Goal: Information Seeking & Learning: Learn about a topic

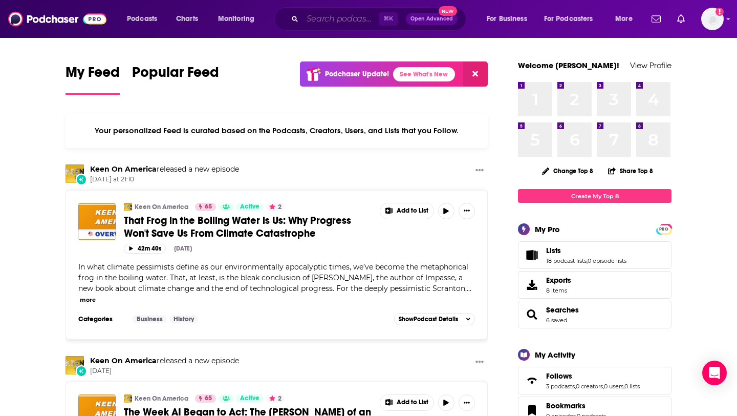
click at [309, 27] on input "Search podcasts, credits, & more..." at bounding box center [340, 19] width 76 height 16
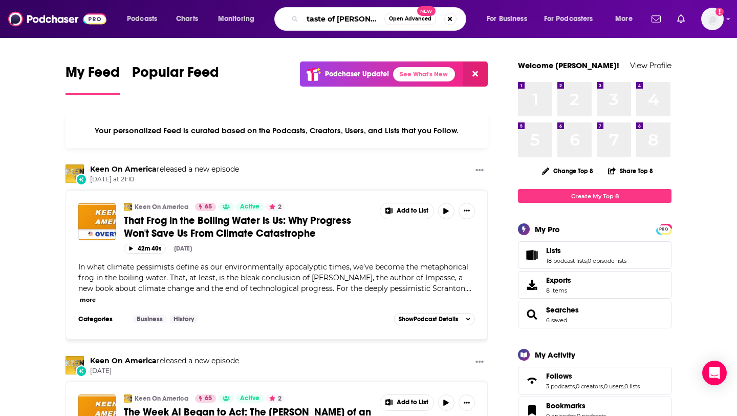
type input "taste of [PERSON_NAME]"
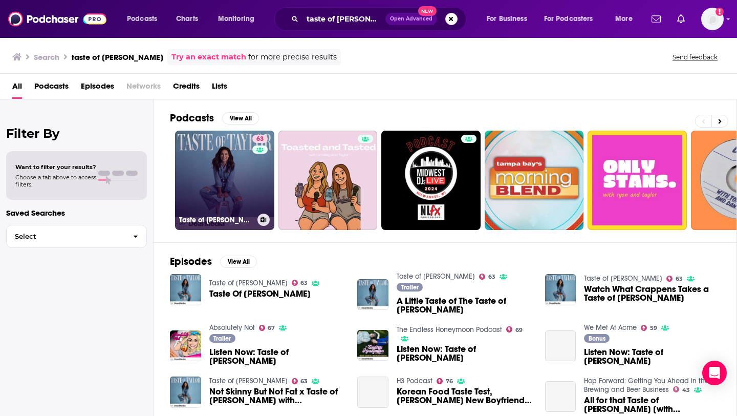
click at [204, 186] on link "63 Taste of [PERSON_NAME]" at bounding box center [224, 180] width 99 height 99
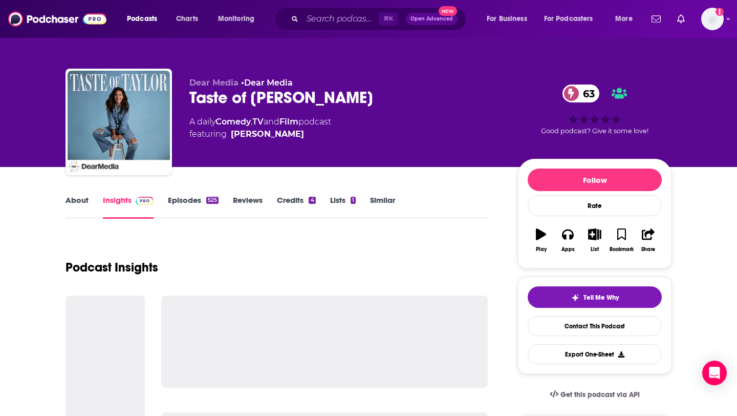
click at [296, 202] on link "Credits 4" at bounding box center [296, 207] width 38 height 24
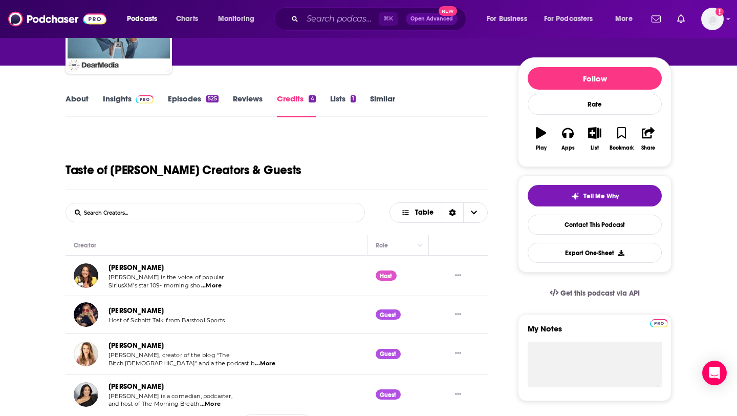
scroll to position [87, 0]
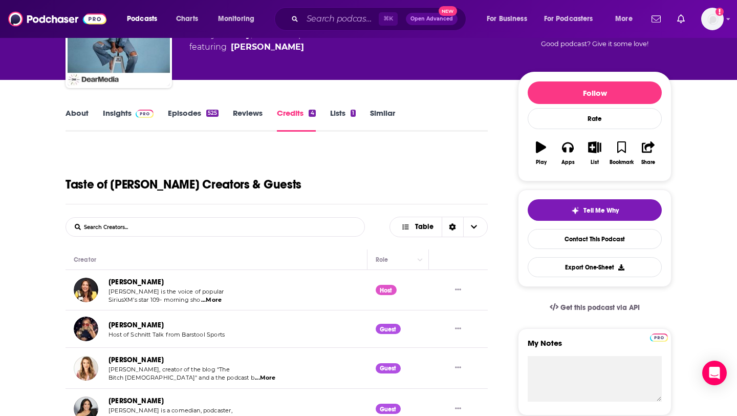
click at [72, 118] on link "About" at bounding box center [77, 120] width 23 height 24
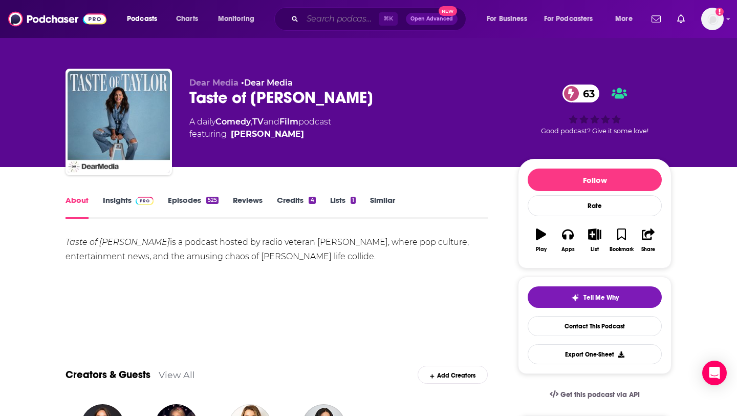
click at [352, 16] on input "Search podcasts, credits, & more..." at bounding box center [340, 19] width 76 height 16
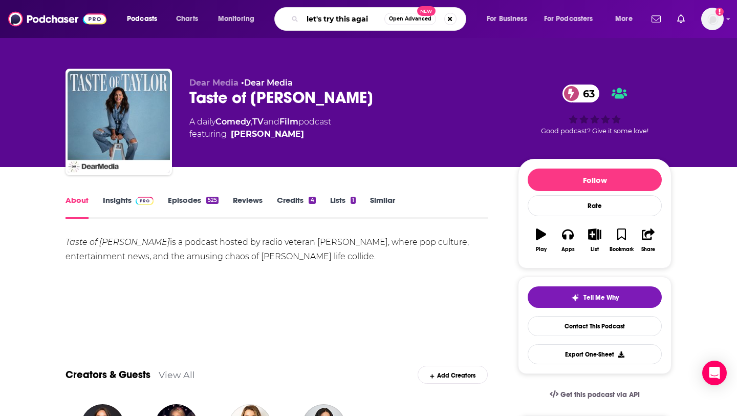
type input "let's try this again"
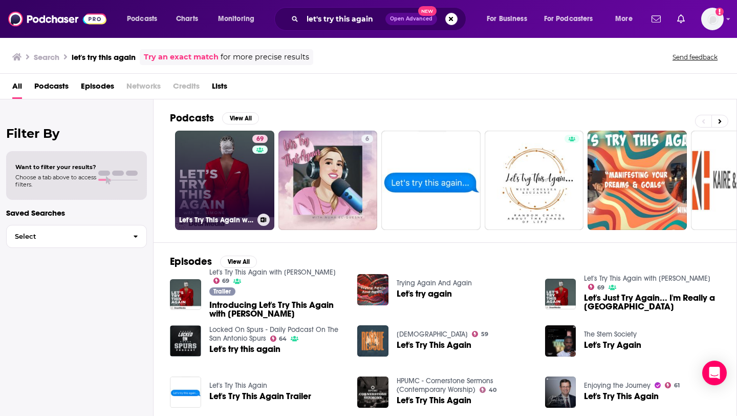
click at [196, 159] on link "69 Let's Try This Again with [PERSON_NAME]" at bounding box center [224, 180] width 99 height 99
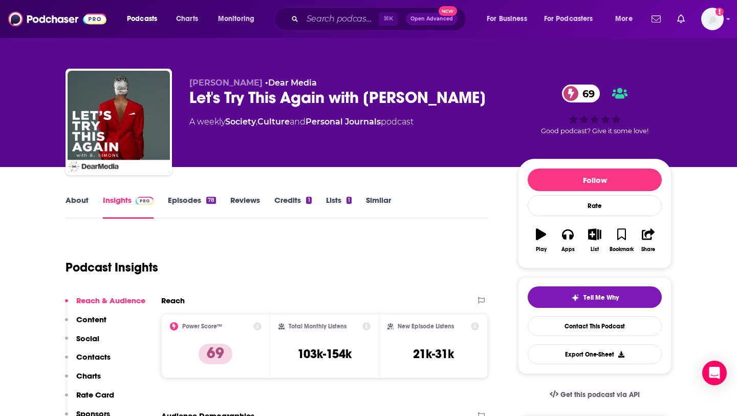
click at [71, 206] on link "About" at bounding box center [77, 207] width 23 height 24
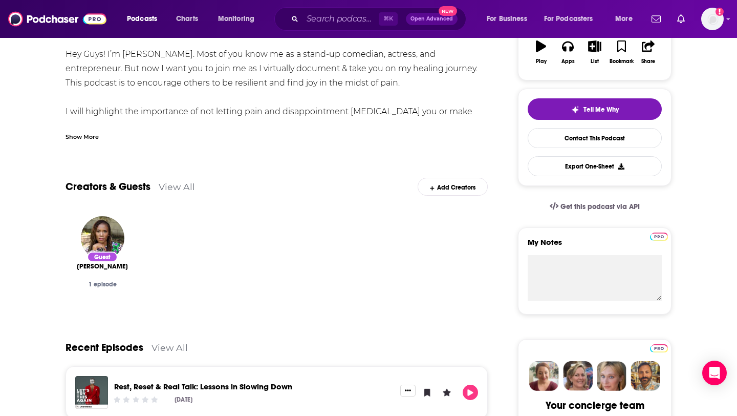
scroll to position [117, 0]
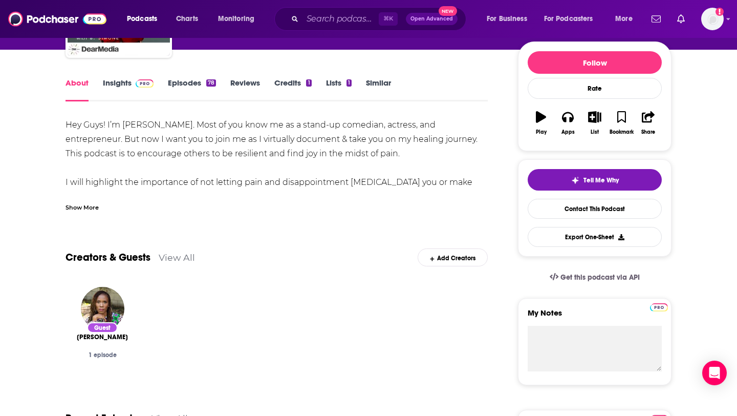
click at [180, 76] on div "About Insights Episodes 78 Reviews Credits 1 Lists 1 Similar" at bounding box center [277, 88] width 422 height 25
click at [180, 95] on link "Episodes 78" at bounding box center [192, 90] width 48 height 24
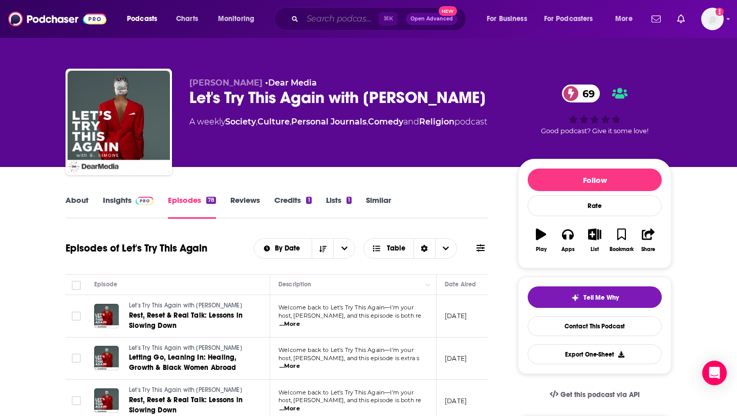
click at [332, 25] on input "Search podcasts, credits, & more..." at bounding box center [340, 19] width 76 height 16
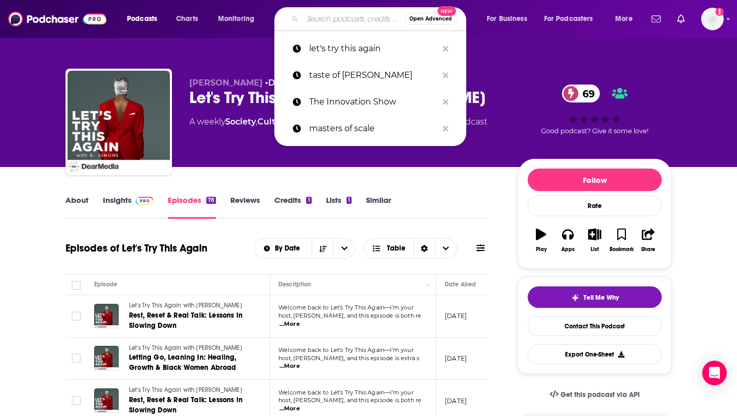
paste input "After Bedtime with Big Little Feelings"
type input "After Bedtime with Big Little Feelings"
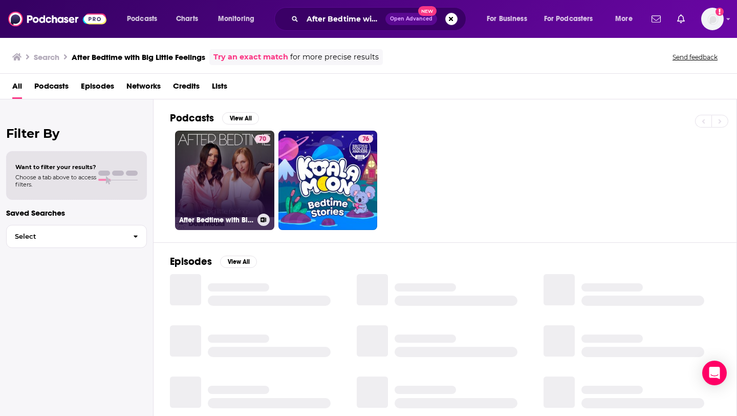
click at [226, 205] on link "70 After Bedtime with Big Little Feelings" at bounding box center [224, 180] width 99 height 99
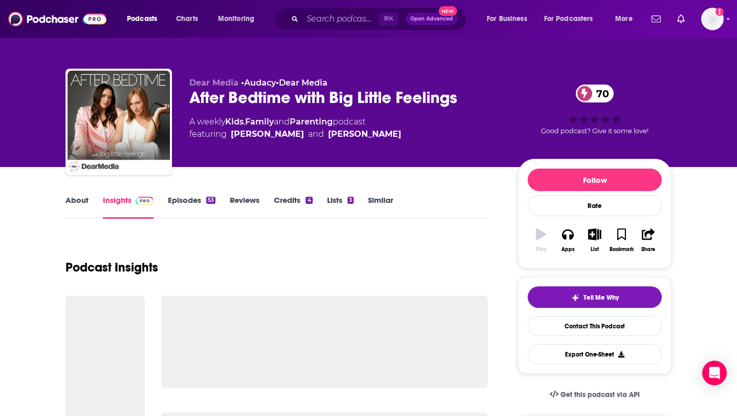
click at [293, 197] on link "Credits 4" at bounding box center [293, 207] width 38 height 24
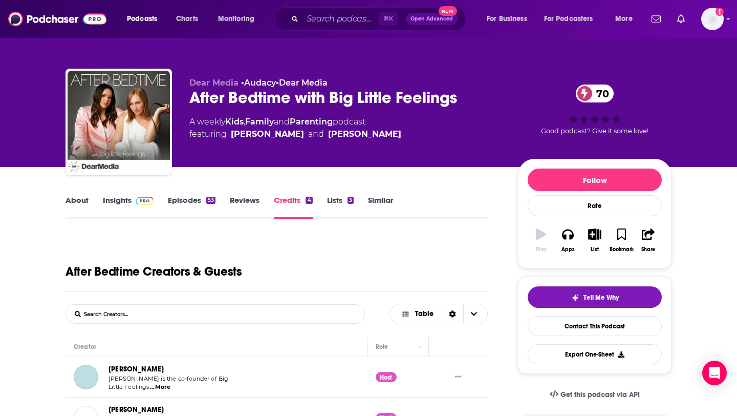
click at [86, 206] on link "About" at bounding box center [77, 207] width 23 height 24
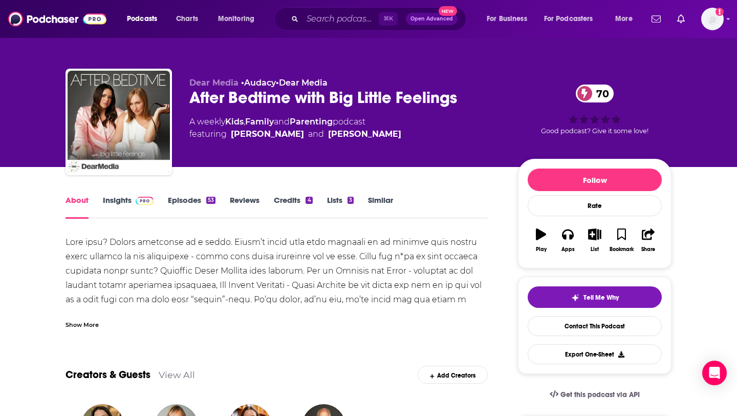
click at [75, 320] on div "Show More" at bounding box center [82, 324] width 33 height 10
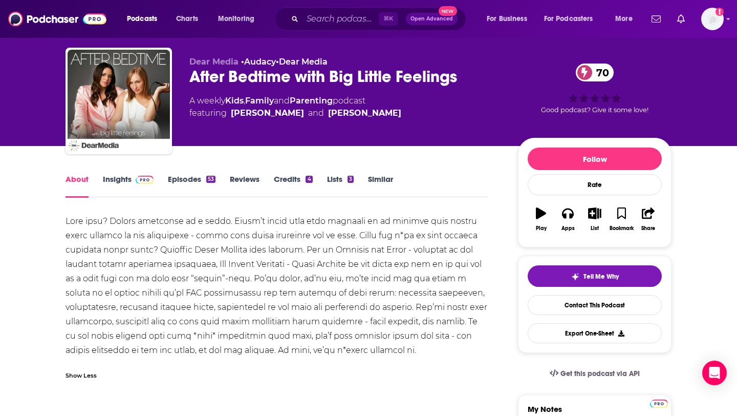
scroll to position [23, 0]
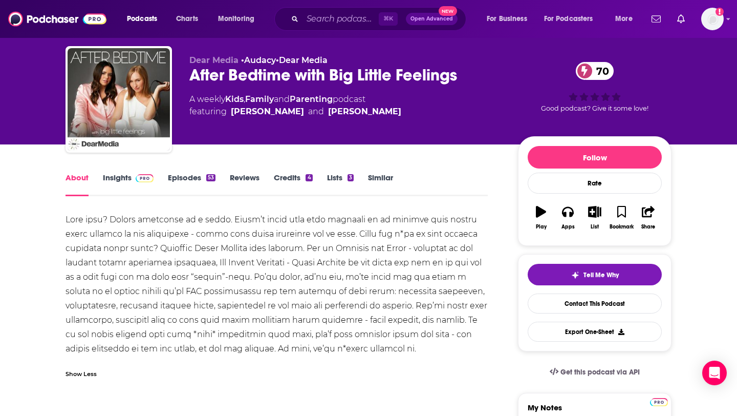
click at [114, 178] on link "Insights" at bounding box center [128, 184] width 51 height 24
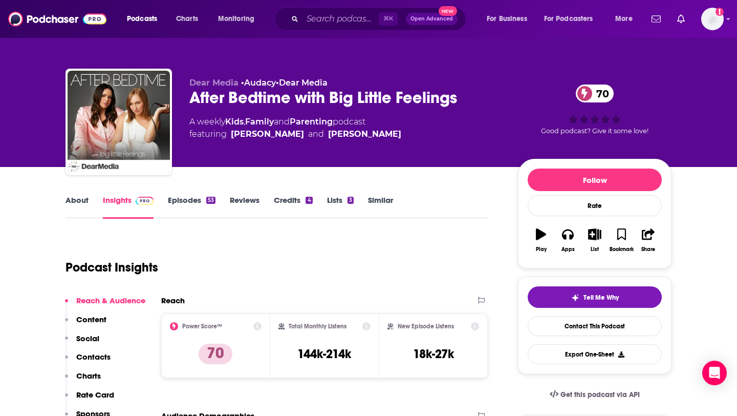
click at [294, 204] on link "Credits 4" at bounding box center [293, 207] width 38 height 24
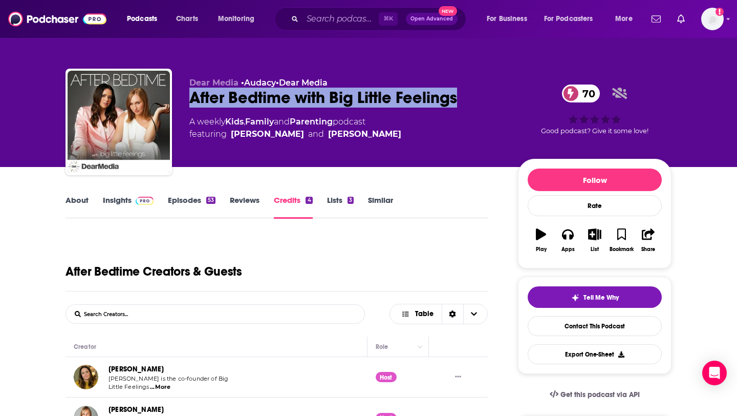
drag, startPoint x: 188, startPoint y: 95, endPoint x: 463, endPoint y: 109, distance: 274.7
click at [463, 109] on div "Dear Media • Audacy • Dear Media After Bedtime with Big Little Feelings 70 A we…" at bounding box center [369, 124] width 606 height 111
copy h2 "After Bedtime with Big Little Feelings"
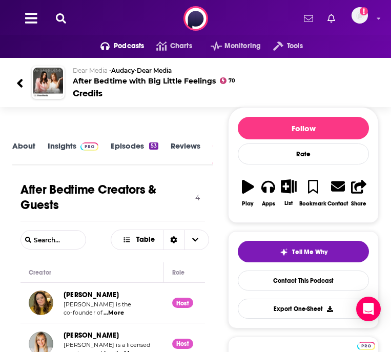
click at [24, 79] on div at bounding box center [23, 82] width 15 height 24
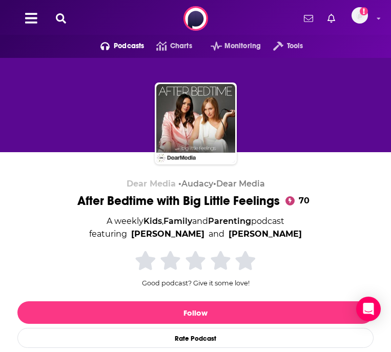
click at [62, 18] on icon at bounding box center [61, 18] width 10 height 10
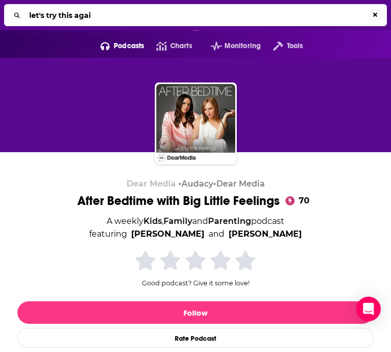
type input "let's try this again"
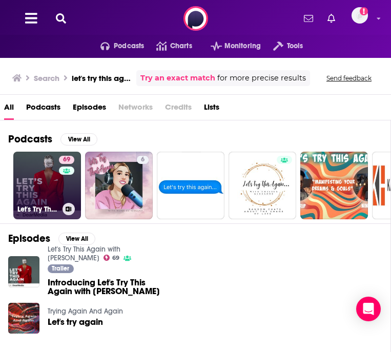
click at [62, 191] on div "69" at bounding box center [68, 179] width 18 height 47
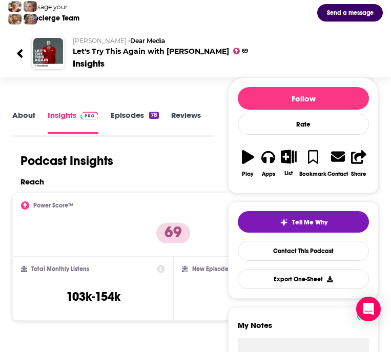
scroll to position [11, 0]
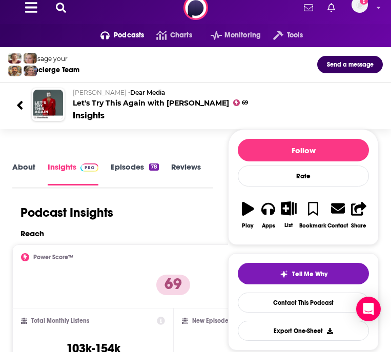
click at [67, 13] on button at bounding box center [61, 8] width 16 height 12
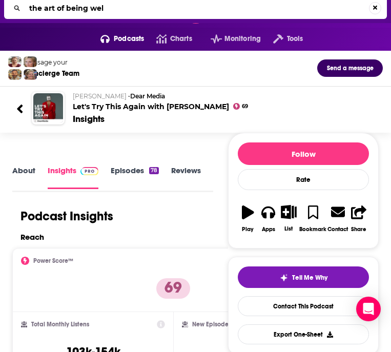
type input "the art of being well"
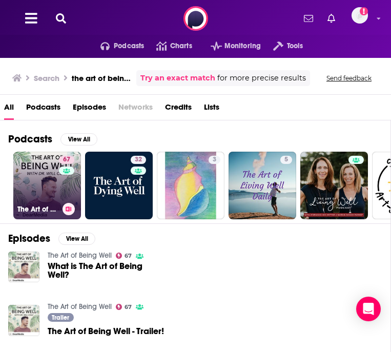
click at [40, 190] on link "67 The Art of Being Well" at bounding box center [47, 185] width 68 height 68
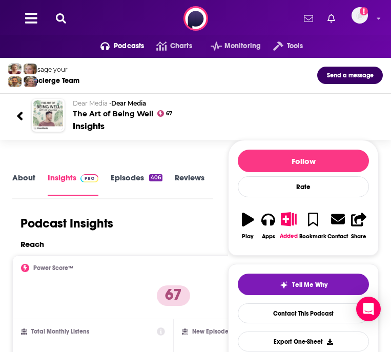
click at [58, 20] on icon at bounding box center [61, 18] width 10 height 10
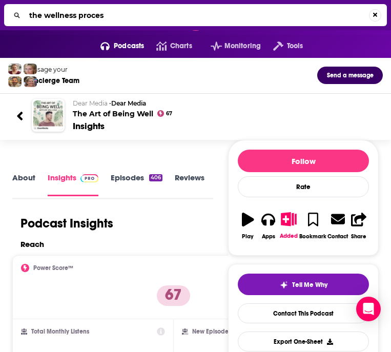
type input "the wellness process"
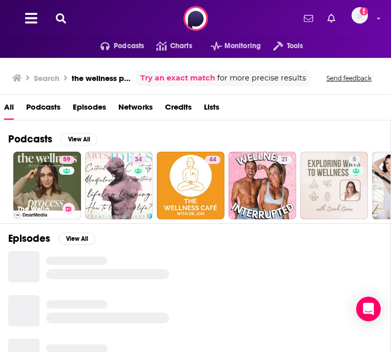
click at [49, 181] on link "59 The Wellness Process" at bounding box center [47, 185] width 68 height 68
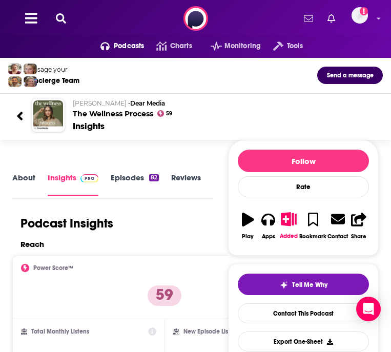
click at [55, 21] on button at bounding box center [61, 19] width 16 height 12
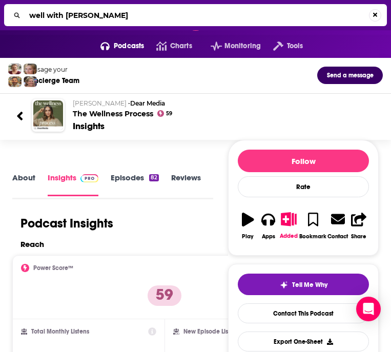
type input "well with [PERSON_NAME]"
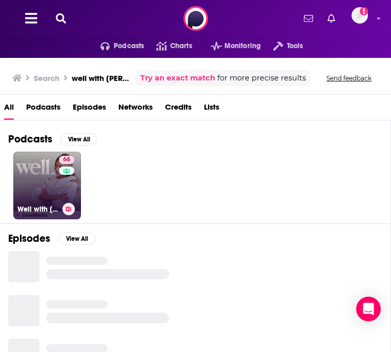
click at [39, 184] on link "66 Well with [PERSON_NAME]" at bounding box center [47, 185] width 68 height 68
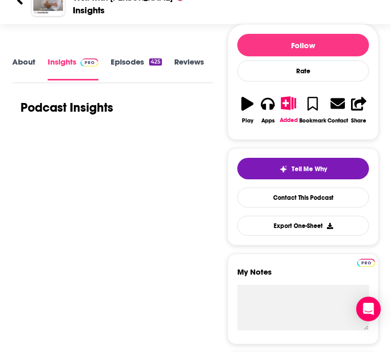
scroll to position [142, 0]
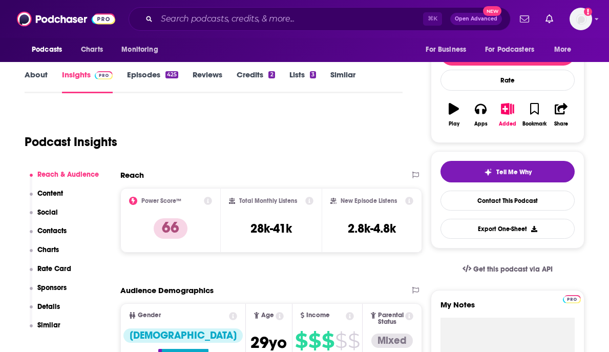
scroll to position [124, 0]
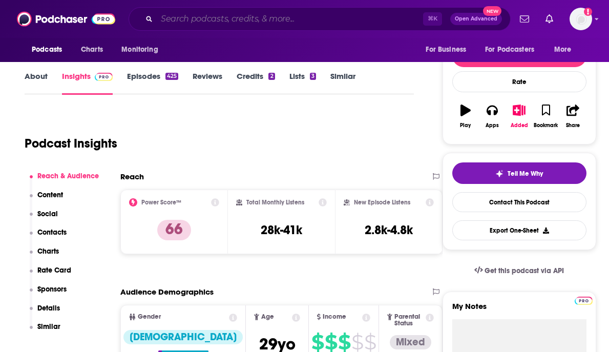
click at [212, 18] on input "Search podcasts, credits, & more..." at bounding box center [290, 19] width 266 height 16
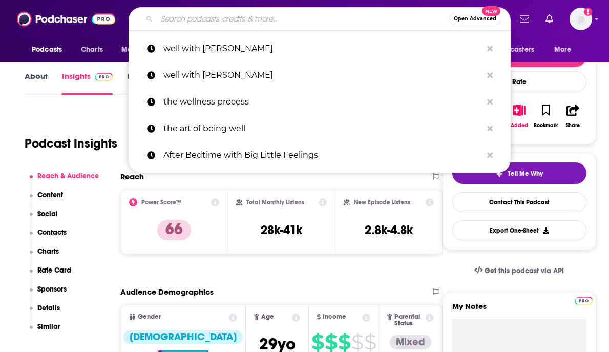
paste input "Transform with Sami Clarke and Sami Spalter"
type input "Transform with Sami Clarke and Sami Spalter"
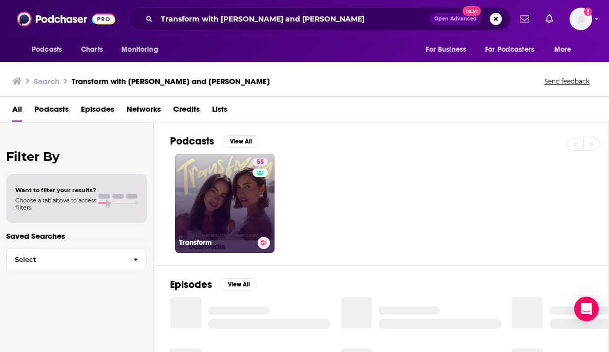
click at [230, 215] on link "55 Transform" at bounding box center [224, 203] width 99 height 99
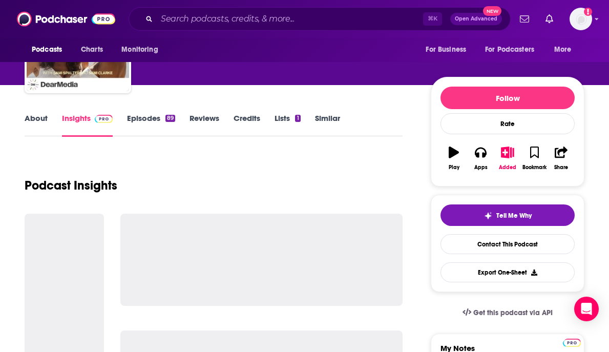
scroll to position [83, 0]
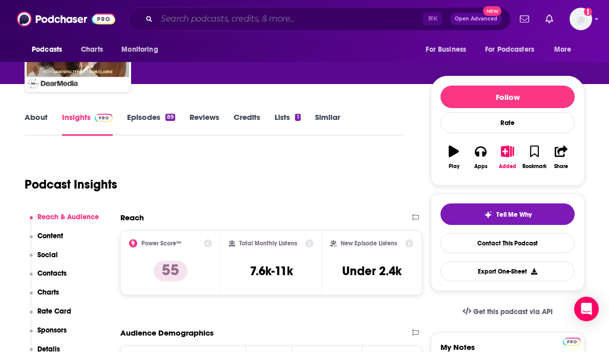
click at [280, 15] on input "Search podcasts, credits, & more..." at bounding box center [290, 19] width 266 height 16
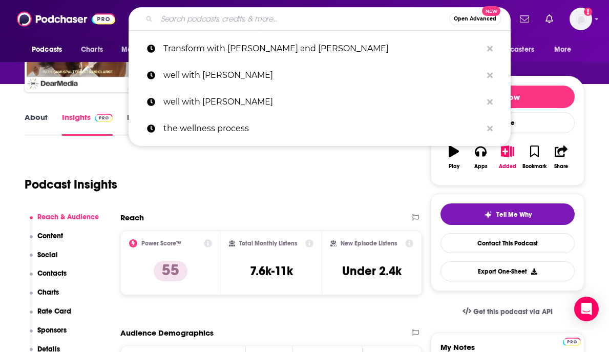
click at [280, 15] on input "Search podcasts, credits, & more..." at bounding box center [303, 19] width 292 height 16
paste input "After Bedtime with Big Little Feelings"
type input "After Bedtime with Big Little Feelings"
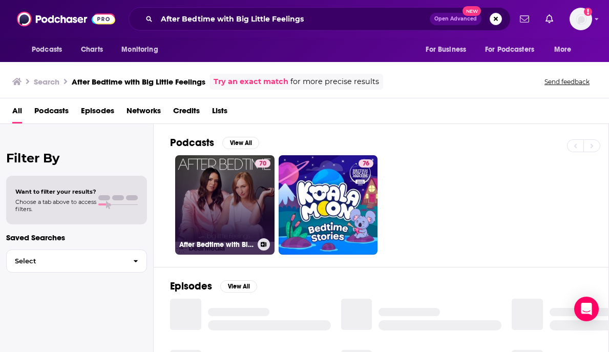
click at [228, 194] on link "70 After Bedtime with Big Little Feelings" at bounding box center [224, 204] width 99 height 99
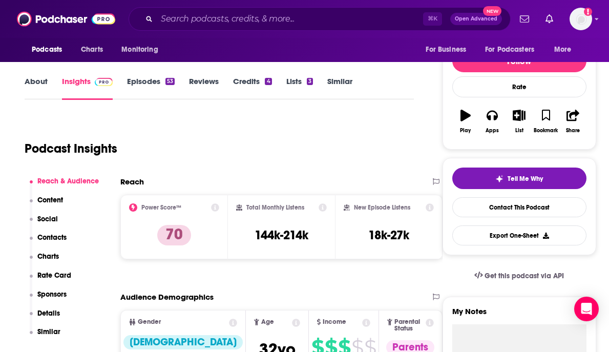
scroll to position [117, 0]
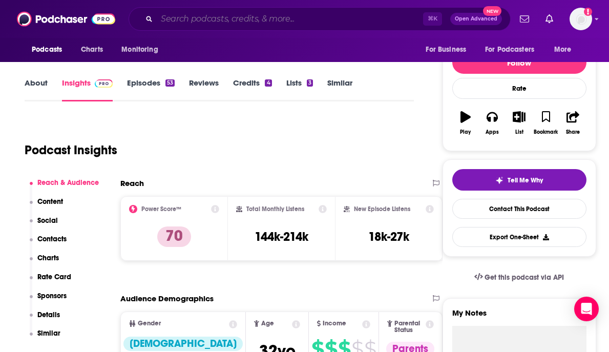
click at [199, 15] on input "Search podcasts, credits, & more..." at bounding box center [290, 19] width 266 height 16
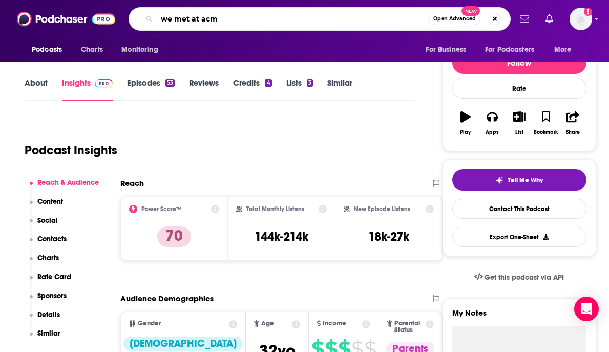
type input "we met at acme"
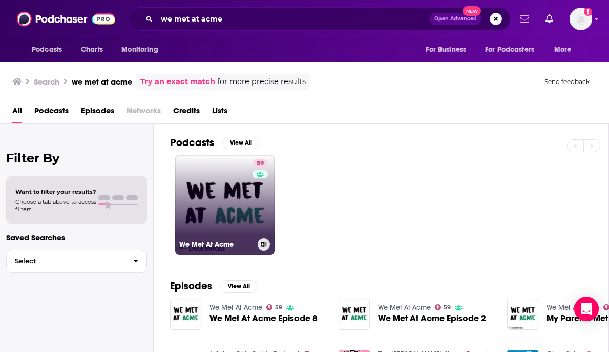
click at [243, 186] on link "59 We Met At Acme" at bounding box center [224, 204] width 99 height 99
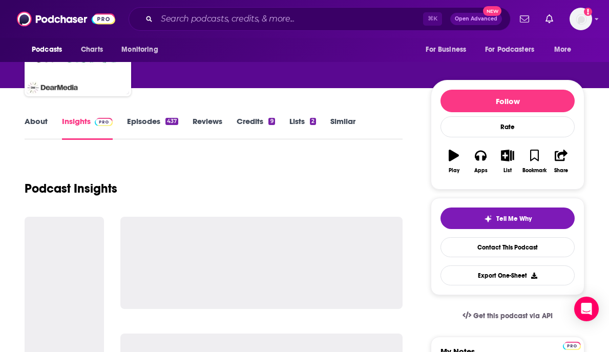
scroll to position [80, 0]
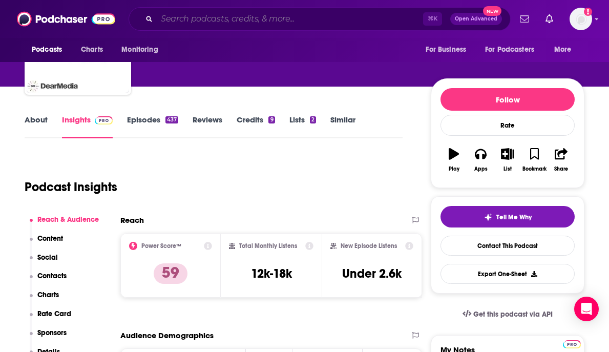
click at [287, 17] on input "Search podcasts, credits, & more..." at bounding box center [290, 19] width 266 height 16
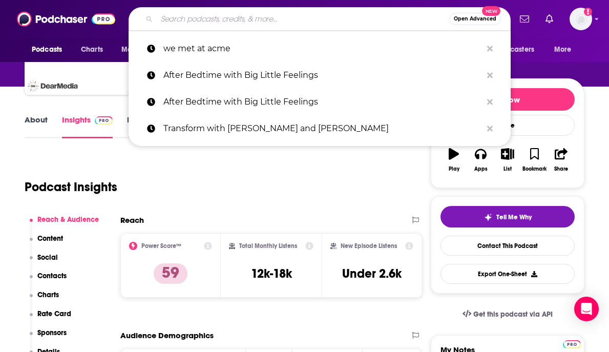
paste input "The Dating Detectives with Mackenzie Fultz and Hanna Anderson"
type input "The Dating Detectives with Mackenzie Fultz and Hanna Anderson"
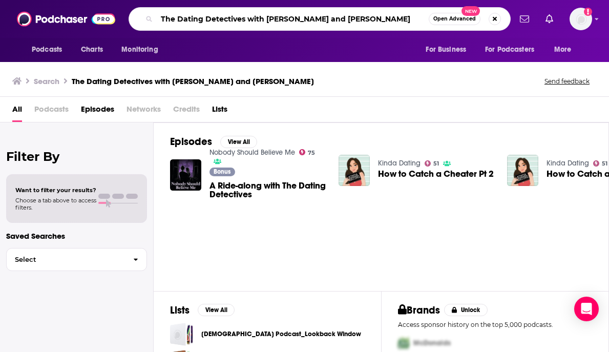
drag, startPoint x: 246, startPoint y: 18, endPoint x: 456, endPoint y: 29, distance: 210.1
click at [390, 30] on div "The Dating Detectives with Mackenzie Fultz and Hanna Anderson Open Advanced New" at bounding box center [319, 19] width 382 height 24
type input "The Dating Detectives"
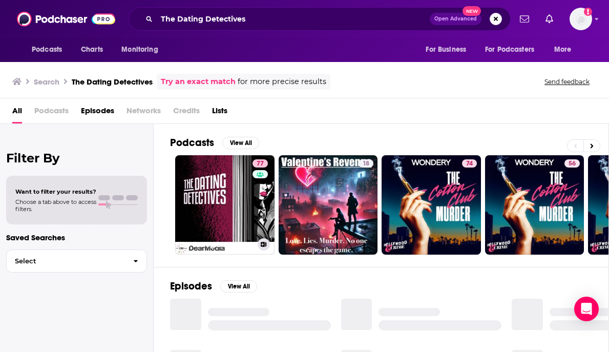
click at [184, 208] on link "77 The Dating Detectives" at bounding box center [224, 204] width 99 height 99
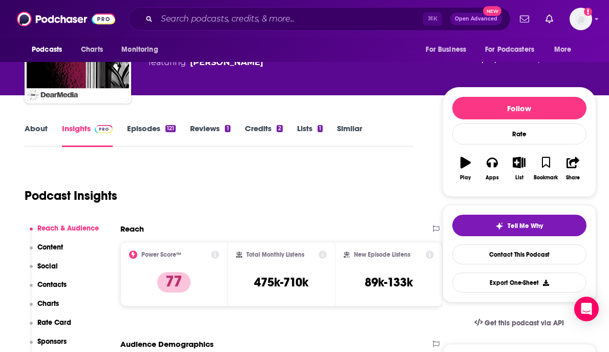
scroll to position [70, 0]
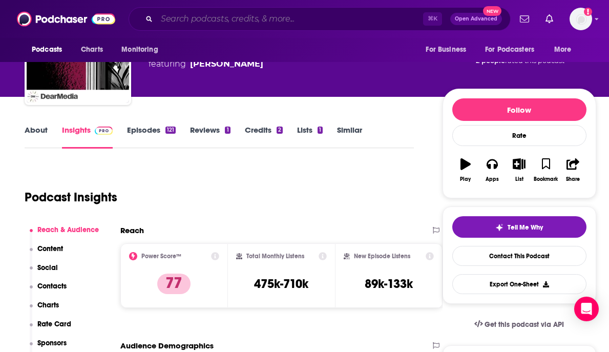
click at [270, 19] on input "Search podcasts, credits, & more..." at bounding box center [290, 19] width 266 height 16
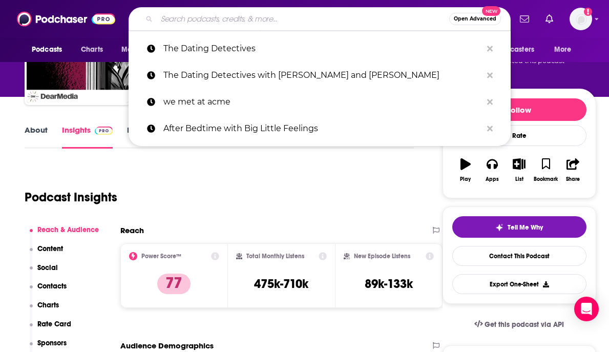
paste input "Come Together with Erin and Abe Lichy"
type input "Come Together with Erin and Abe Lichy"
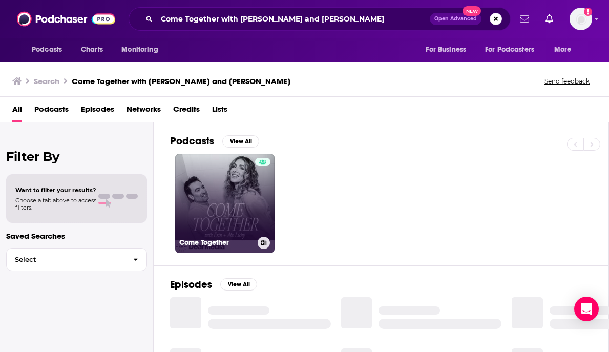
click at [208, 198] on link "Come Together" at bounding box center [224, 203] width 99 height 99
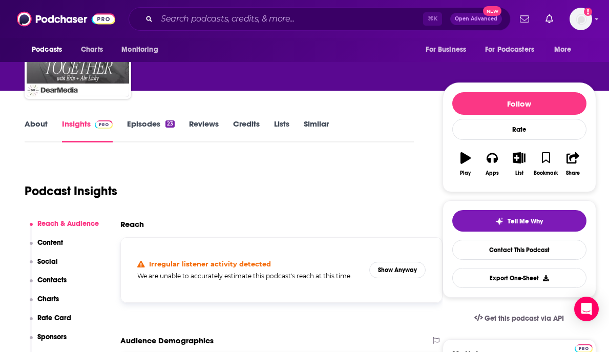
scroll to position [56, 0]
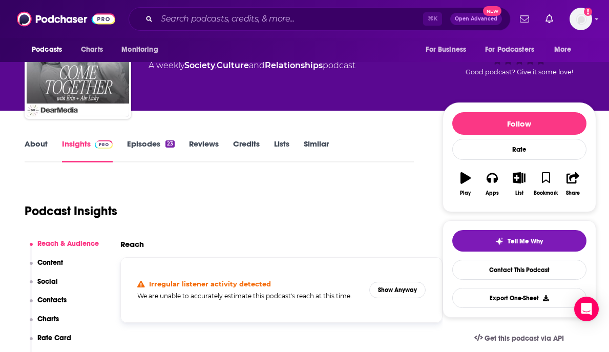
click at [142, 148] on link "Episodes 23" at bounding box center [151, 151] width 48 height 24
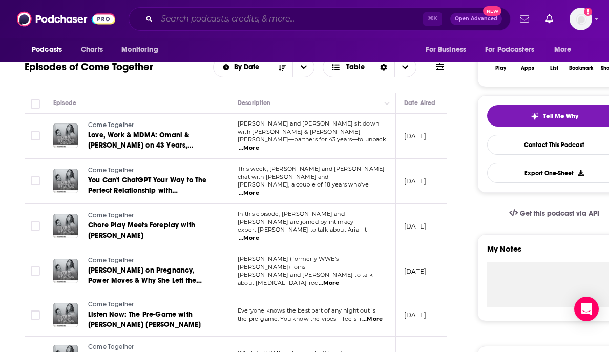
click at [167, 20] on input "Search podcasts, credits, & more..." at bounding box center [290, 19] width 266 height 16
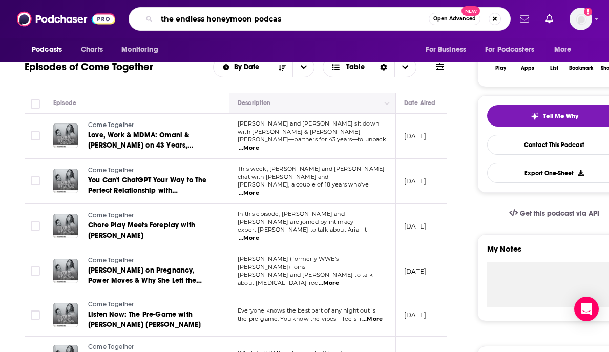
type input "the endless honeymoon podcast"
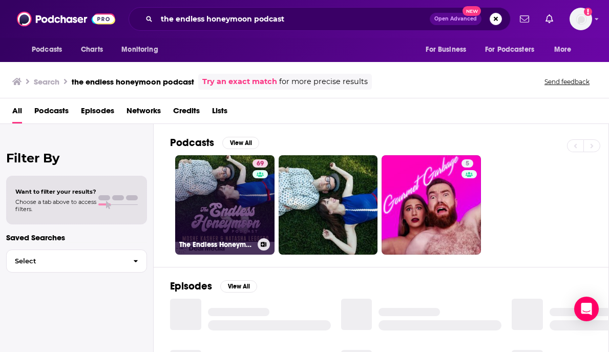
click at [225, 196] on link "69 The Endless Honeymoon Podcast" at bounding box center [224, 204] width 99 height 99
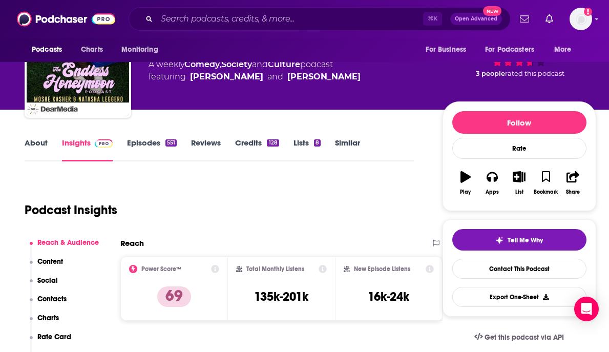
scroll to position [56, 0]
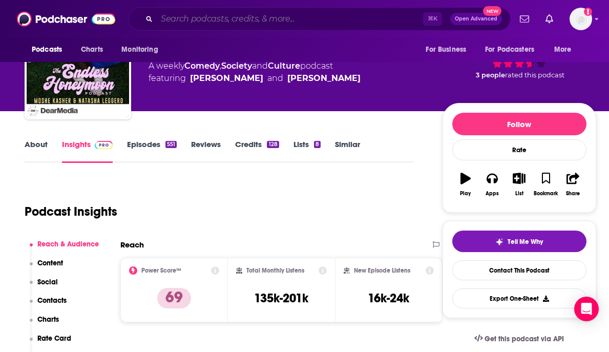
click at [312, 16] on input "Search podcasts, credits, & more..." at bounding box center [290, 19] width 266 height 16
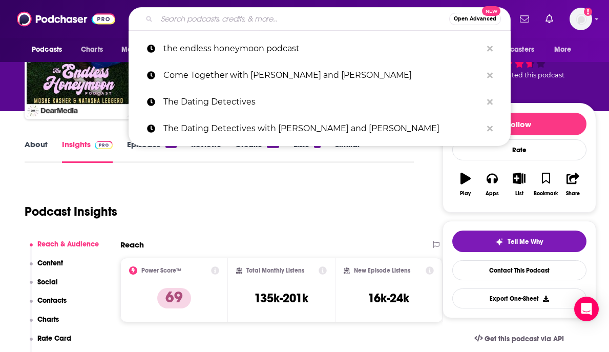
paste input "The World’s First Podcast"
type input "The World’s First Podcast"
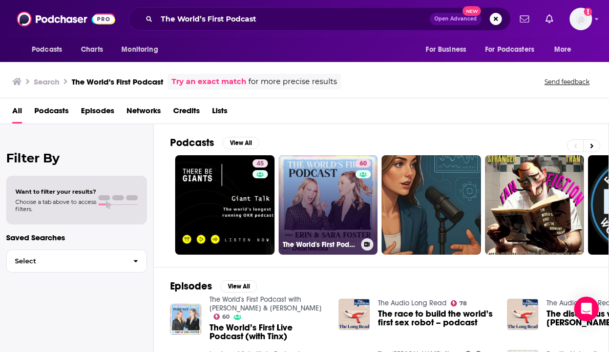
click at [353, 212] on link "60 The World's First Podcast with Erin & Sara Foster" at bounding box center [327, 204] width 99 height 99
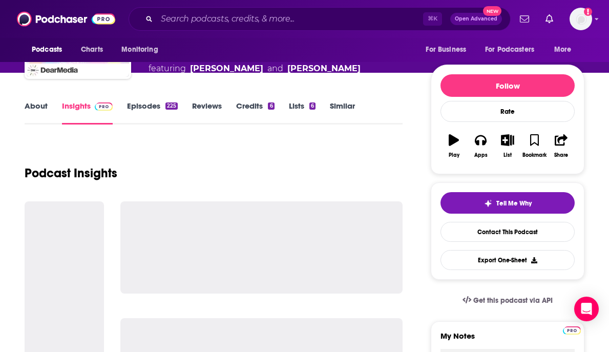
scroll to position [98, 0]
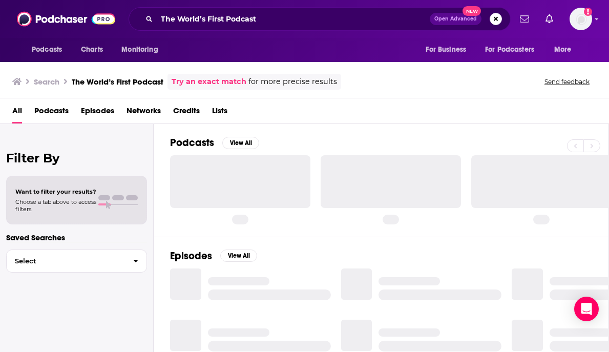
click at [348, 147] on div "Podcasts View All" at bounding box center [389, 145] width 438 height 19
click at [278, 158] on div at bounding box center [240, 181] width 140 height 52
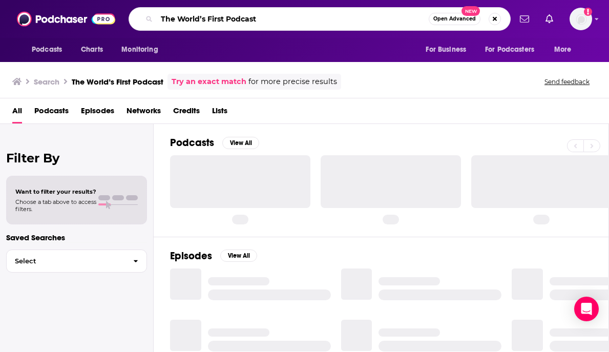
click at [315, 13] on input "The World’s First Podcast" at bounding box center [293, 19] width 272 height 16
click at [295, 20] on input "The World’s First Podcast" at bounding box center [293, 19] width 272 height 16
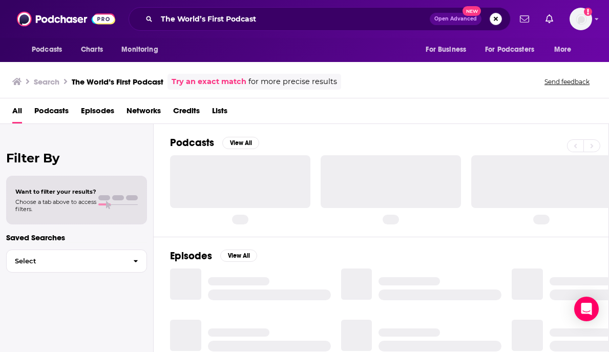
click at [390, 22] on button "Search podcasts, credits, & more..." at bounding box center [495, 19] width 12 height 12
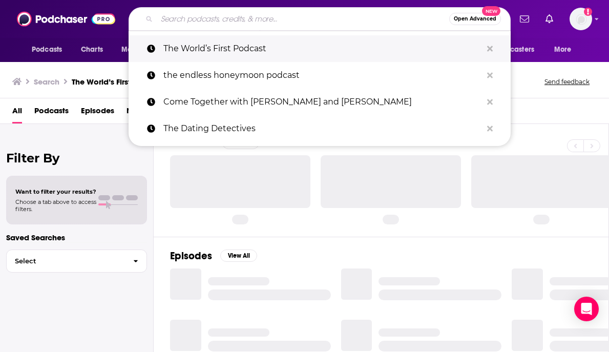
click at [278, 49] on p "The World’s First Podcast" at bounding box center [322, 48] width 318 height 27
type input "The World’s First Podcast"
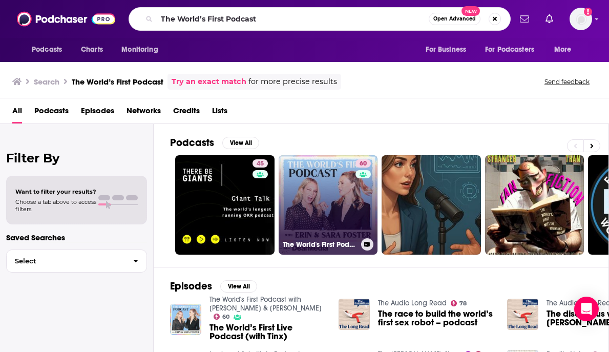
click at [329, 236] on link "60 The World's First Podcast with Erin & Sara Foster" at bounding box center [327, 204] width 99 height 99
